Goal: Task Accomplishment & Management: Manage account settings

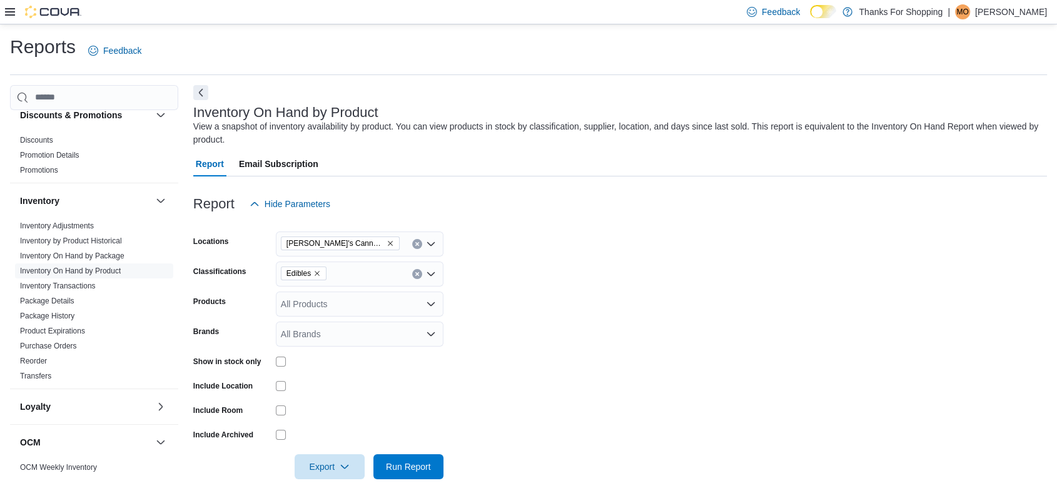
click at [6, 12] on icon at bounding box center [10, 12] width 10 height 8
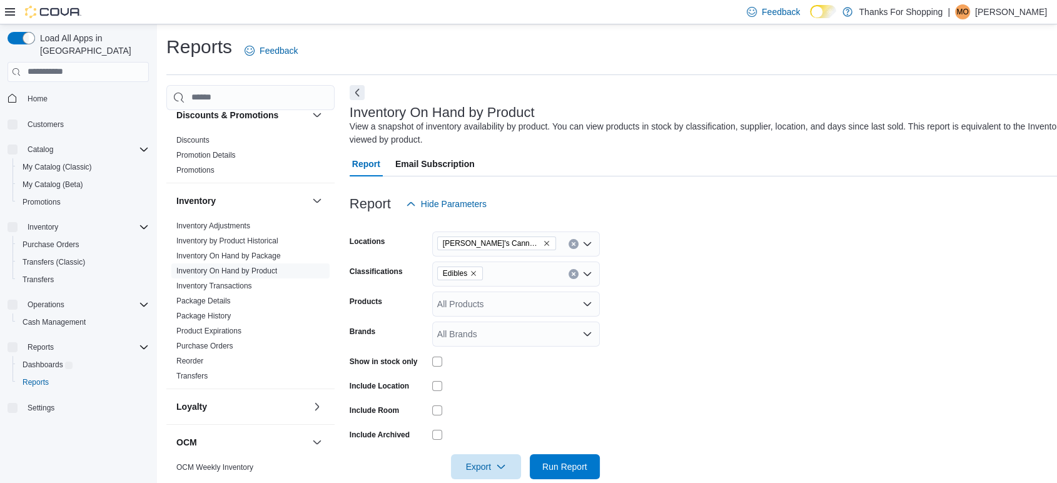
scroll to position [133, 0]
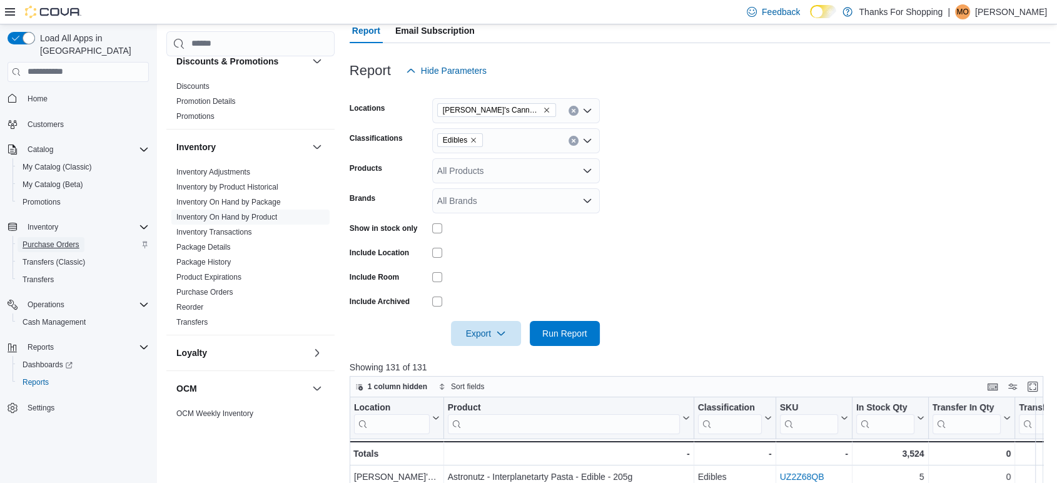
click at [46, 240] on span "Purchase Orders" at bounding box center [51, 245] width 57 height 10
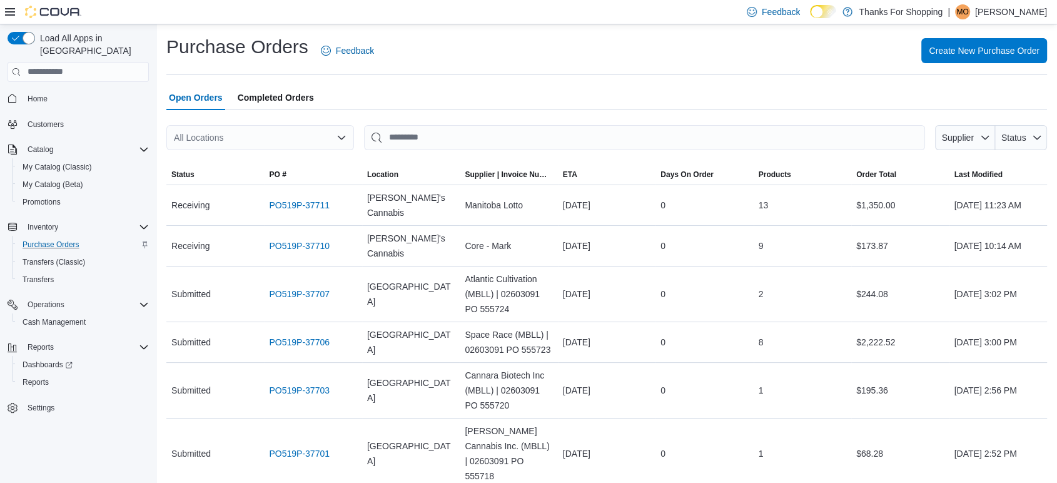
click at [991, 13] on p "[PERSON_NAME]" at bounding box center [1011, 11] width 72 height 15
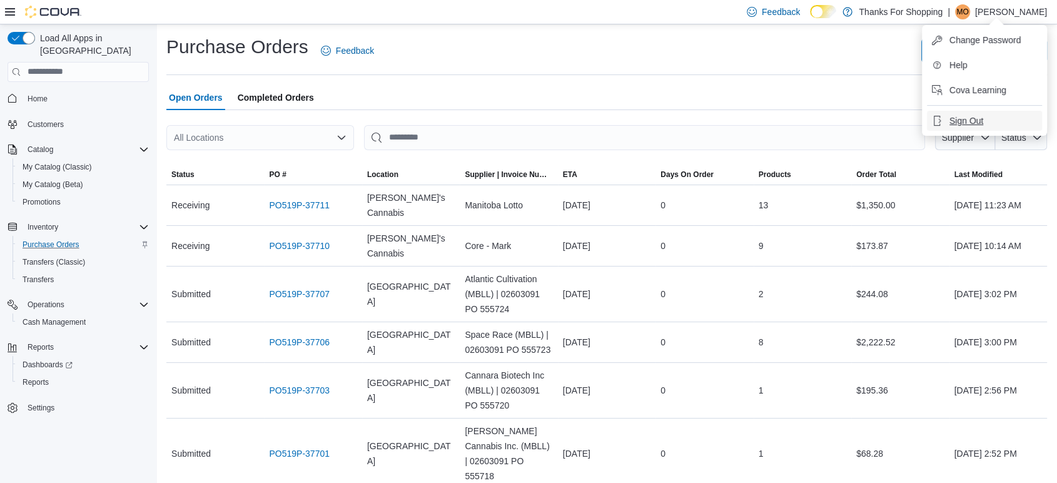
click at [959, 119] on span "Sign Out" at bounding box center [967, 120] width 34 height 13
